Goal: Book appointment/travel/reservation

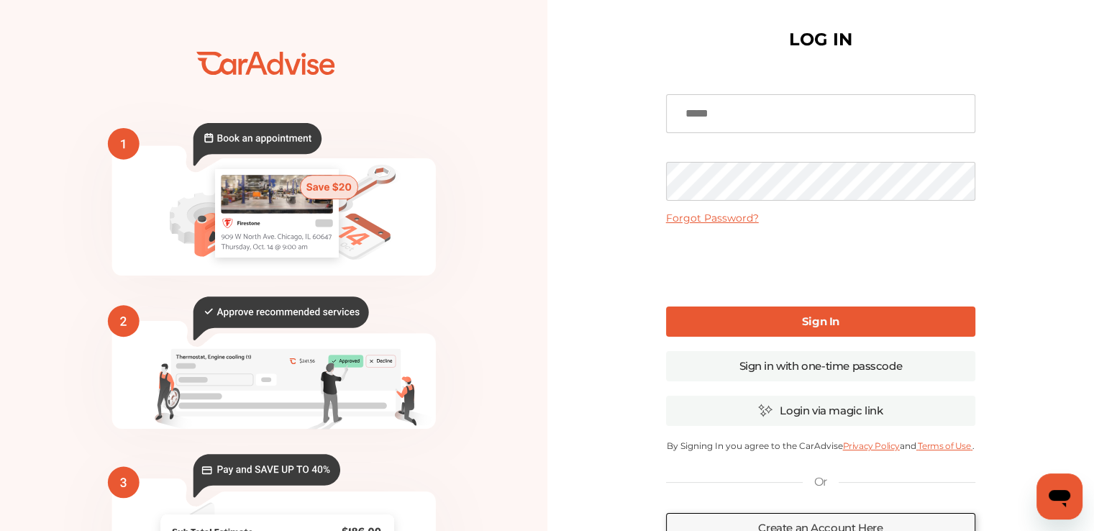
click at [777, 127] on input at bounding box center [820, 113] width 309 height 39
type input "**********"
click at [783, 315] on link "Sign In" at bounding box center [820, 321] width 309 height 30
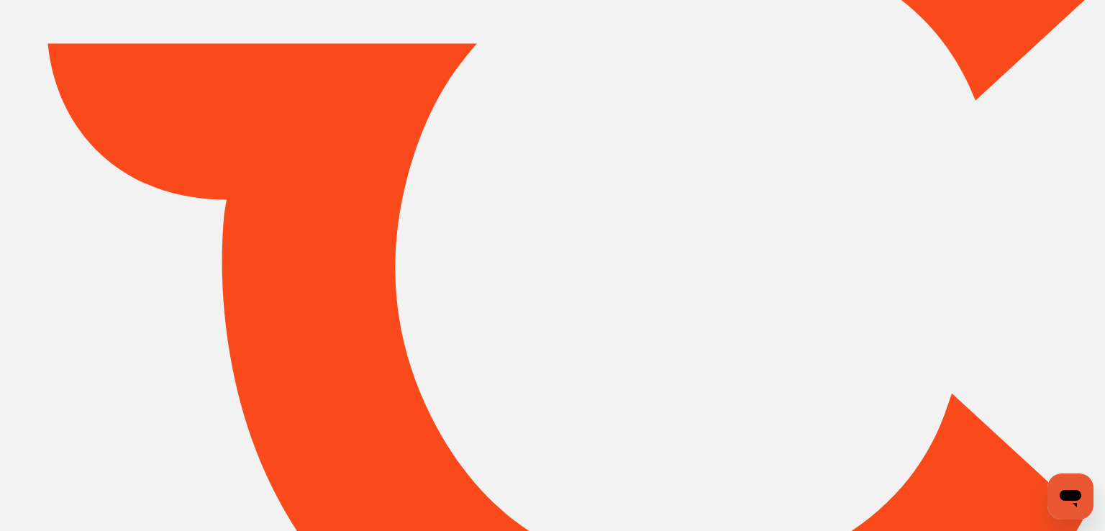
type input "*****"
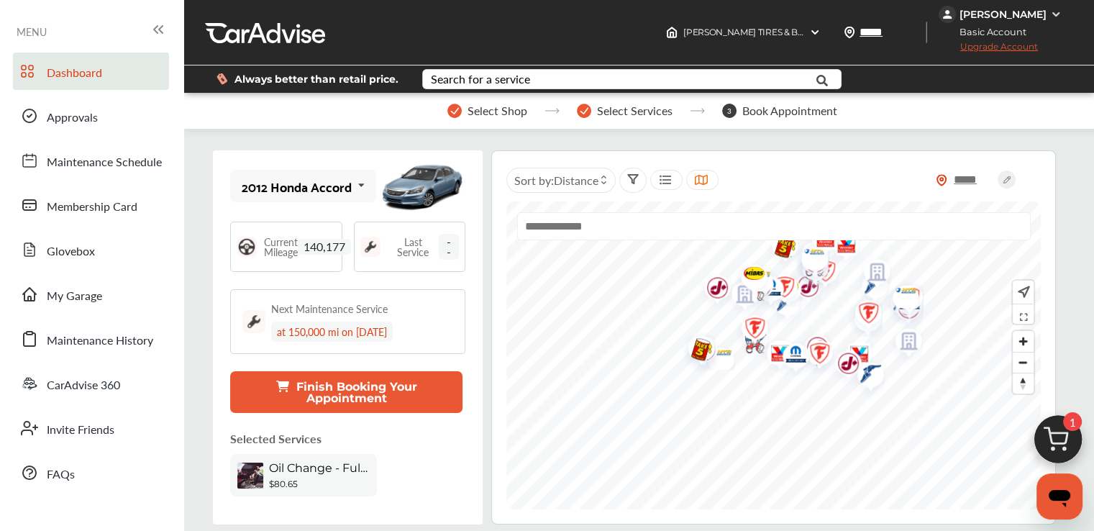
click at [386, 393] on button "Finish Booking Your Appointment" at bounding box center [346, 392] width 232 height 42
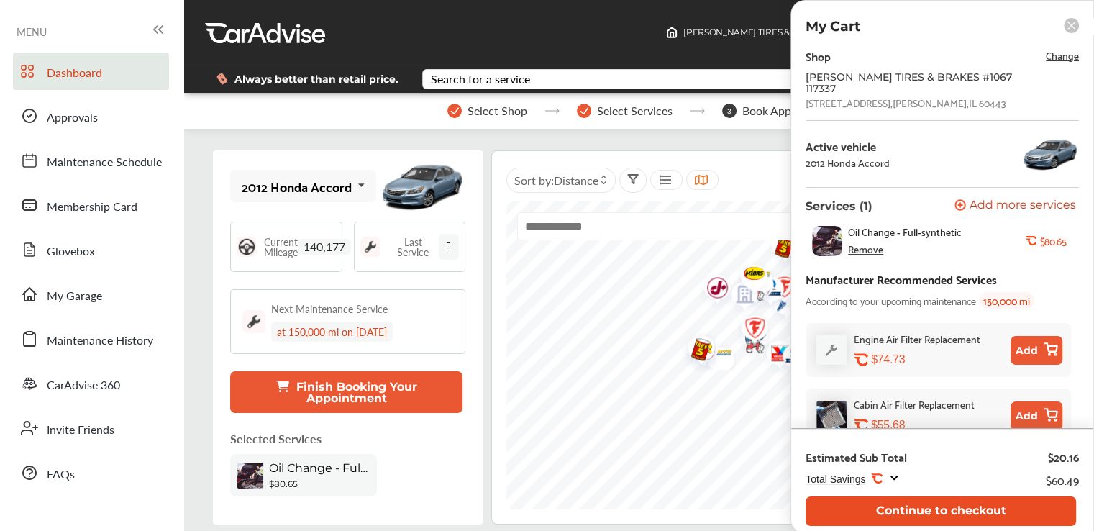
click at [995, 504] on button "Continue to checkout" at bounding box center [941, 510] width 270 height 29
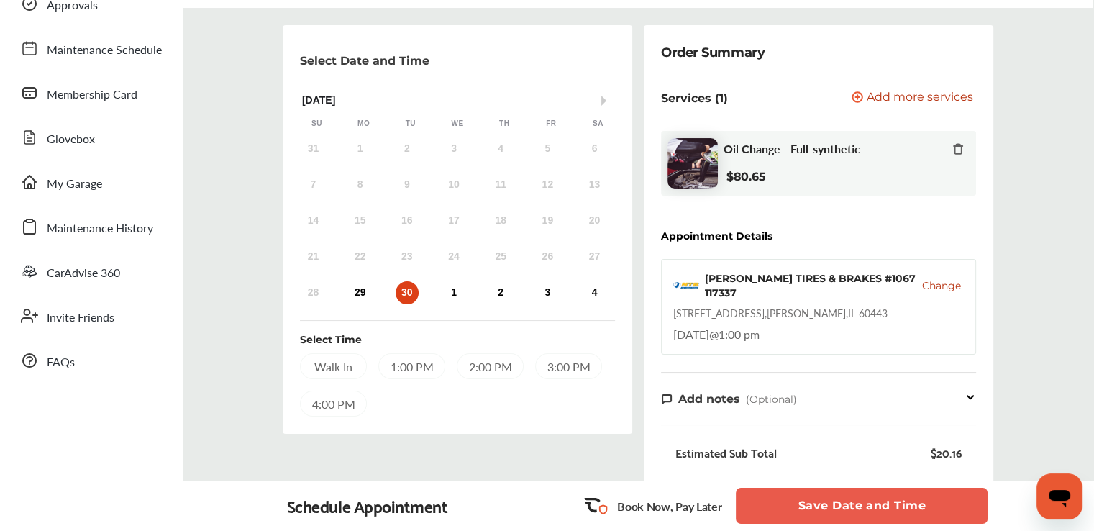
scroll to position [208, 0]
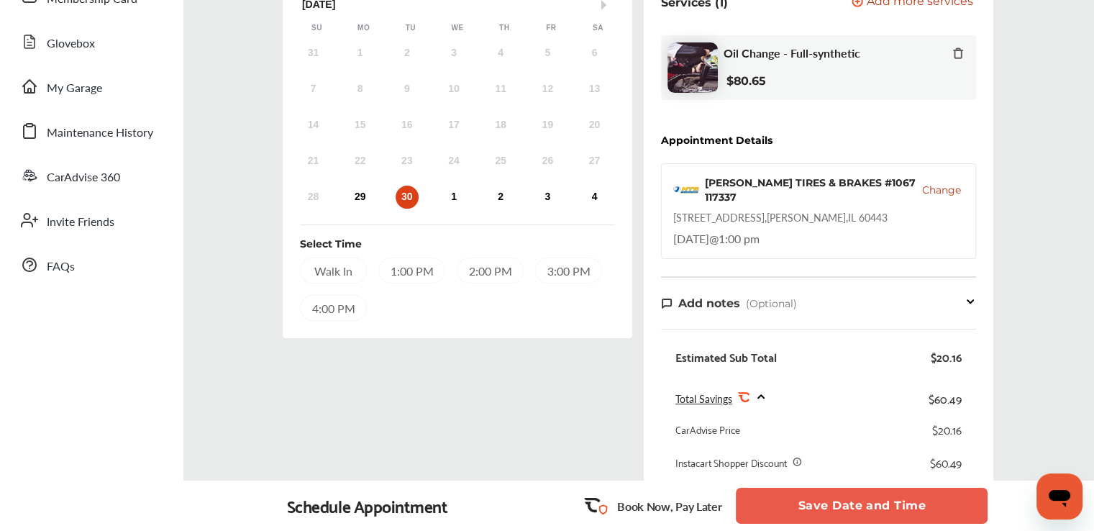
click at [396, 263] on div "1:00 PM" at bounding box center [411, 270] width 67 height 26
click at [796, 498] on button "Save Date and Time" at bounding box center [862, 506] width 252 height 36
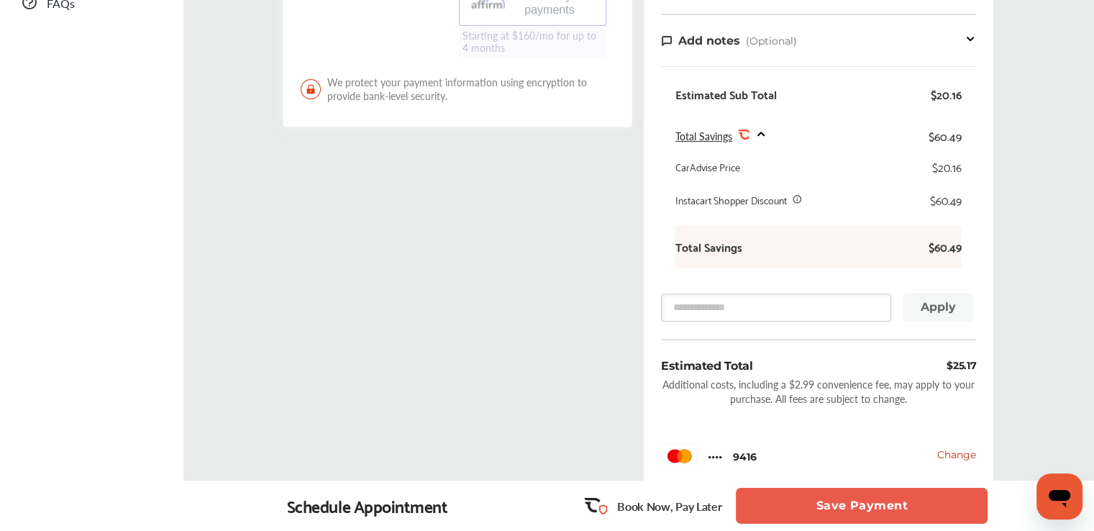
scroll to position [477, 0]
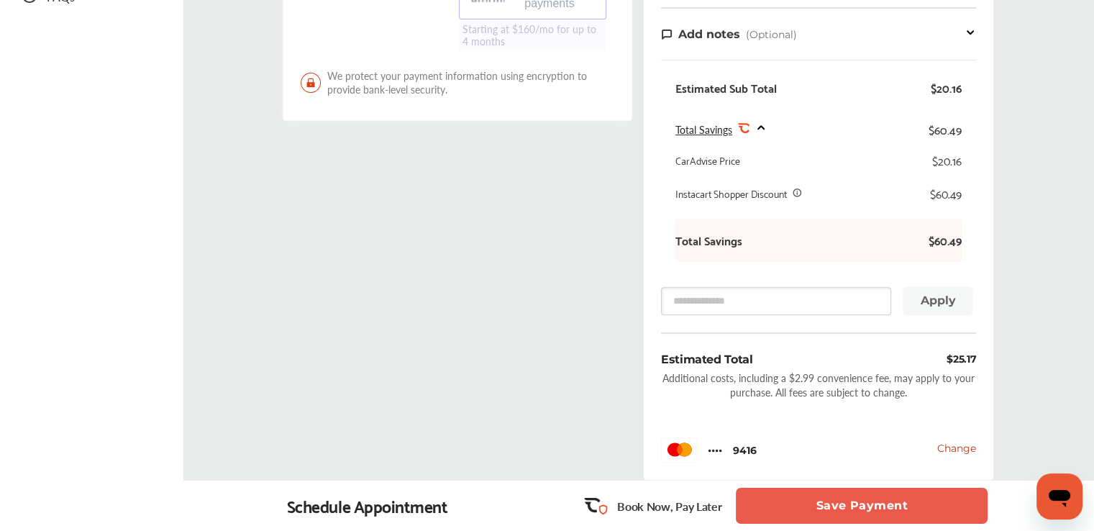
click at [882, 514] on button "Save Payment" at bounding box center [862, 506] width 252 height 36
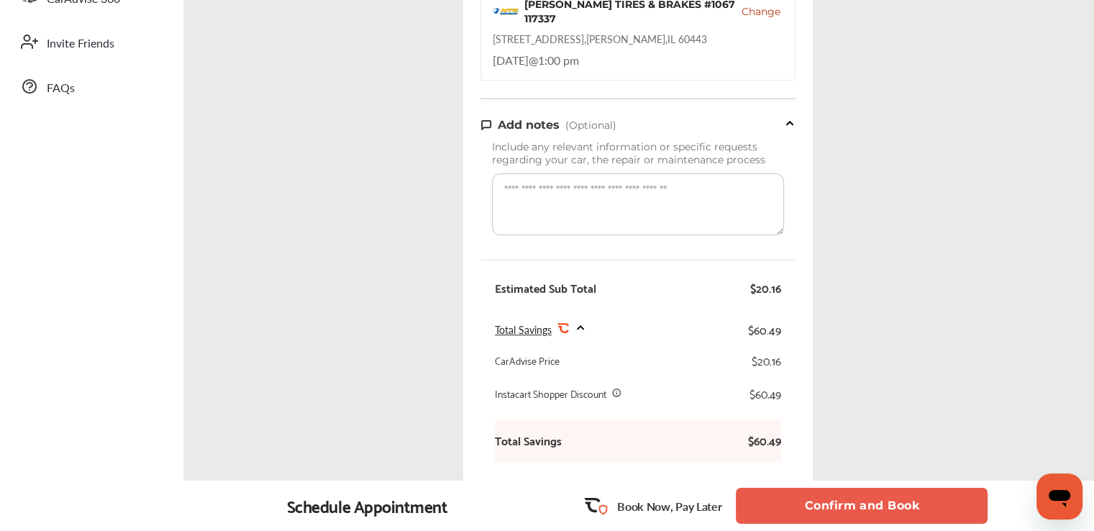
scroll to position [446, 0]
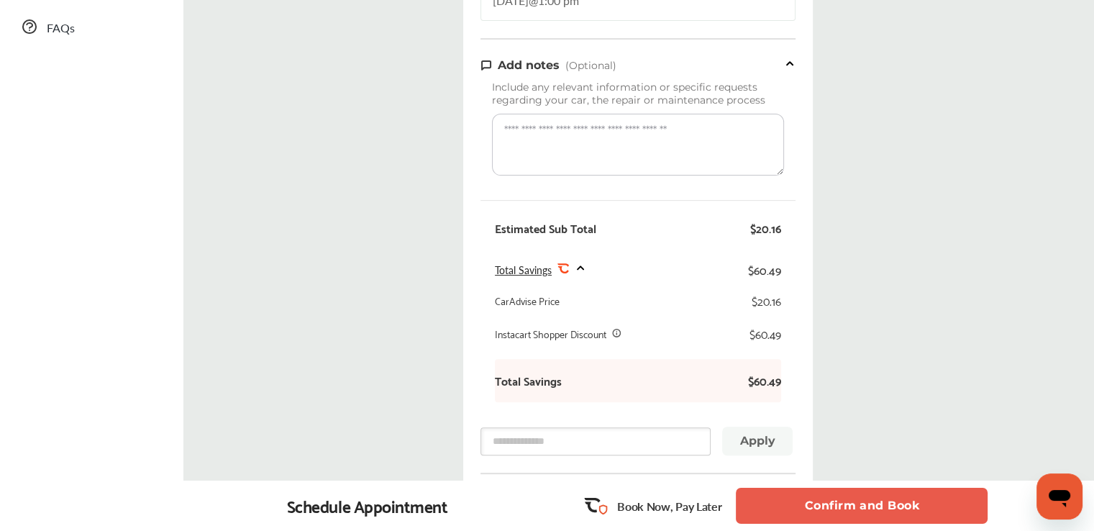
click at [872, 506] on button "Confirm and Book" at bounding box center [862, 506] width 252 height 36
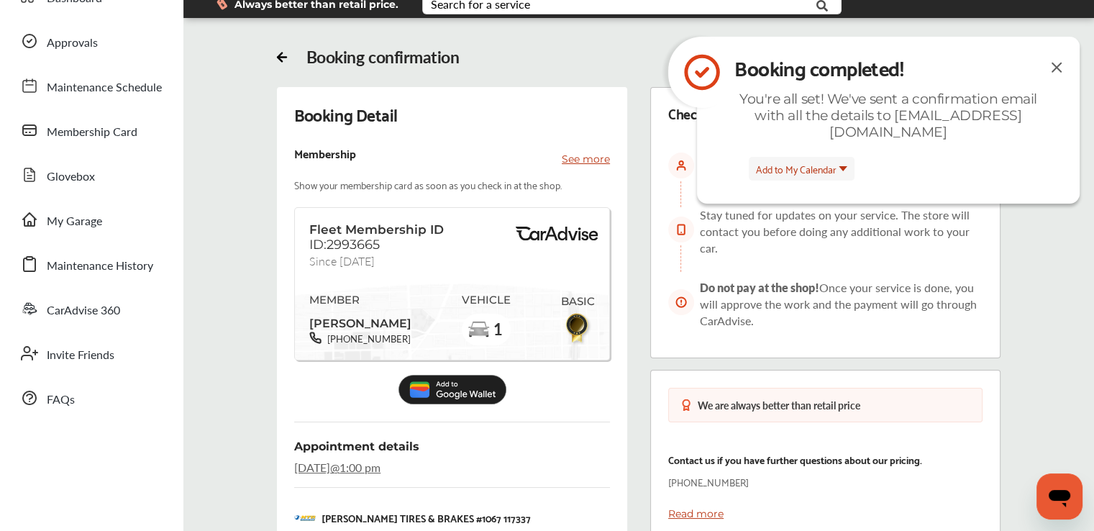
scroll to position [6, 0]
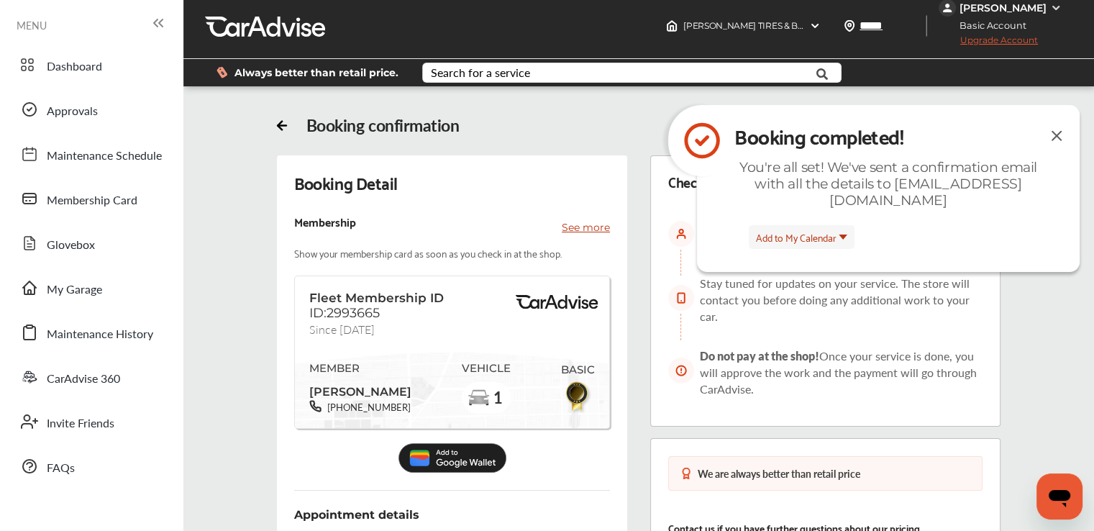
click at [1057, 133] on img at bounding box center [1056, 136] width 17 height 18
